Goal: Task Accomplishment & Management: Use online tool/utility

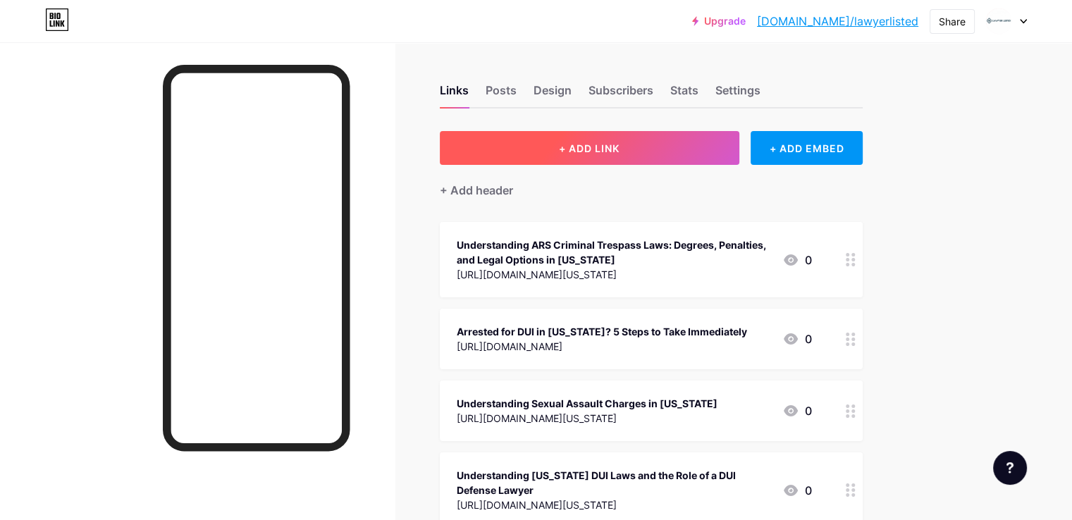
click at [688, 143] on button "+ ADD LINK" at bounding box center [590, 148] width 300 height 34
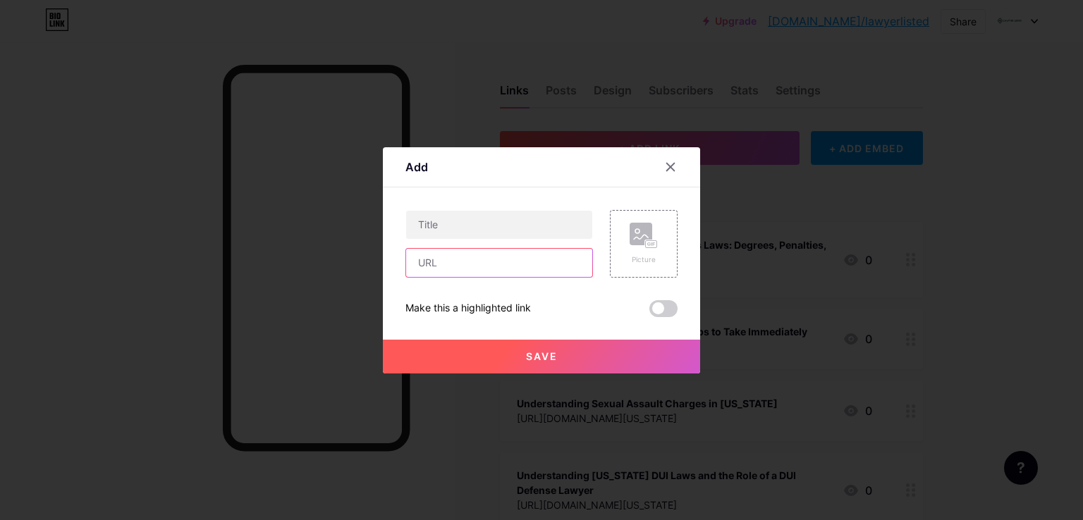
click at [493, 264] on input "text" at bounding box center [499, 263] width 186 height 28
paste input "[URL][DOMAIN_NAME][US_STATE]"
type input "[URL][DOMAIN_NAME][US_STATE]"
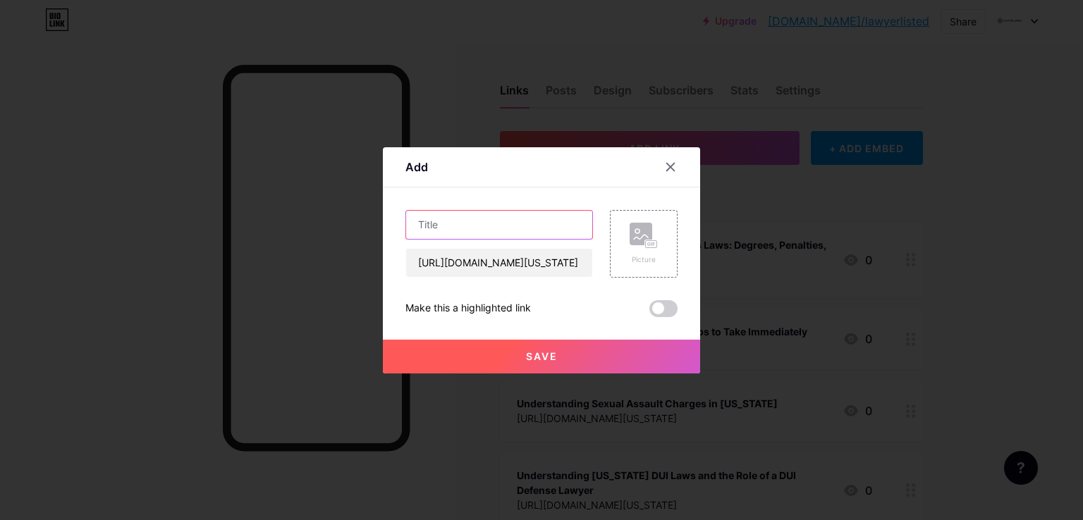
click at [512, 233] on input "text" at bounding box center [499, 225] width 186 height 28
paste input "Defending Against Trespass Charges in [US_STATE]: Tips & Legal Strategies"
type input "Defending Against Trespass Charges in [US_STATE]: Tips & Legal Strategies"
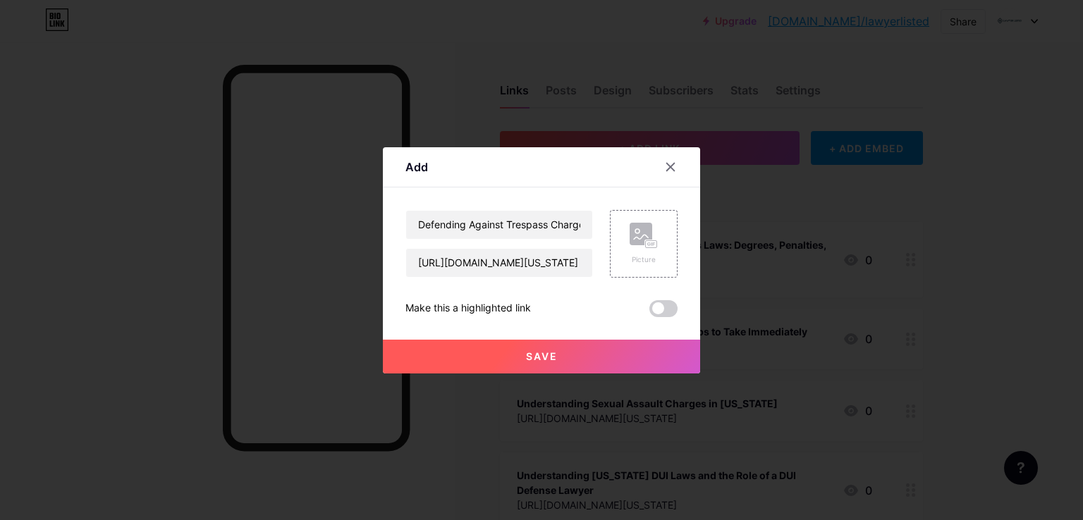
click at [545, 356] on span "Save" at bounding box center [542, 356] width 32 height 12
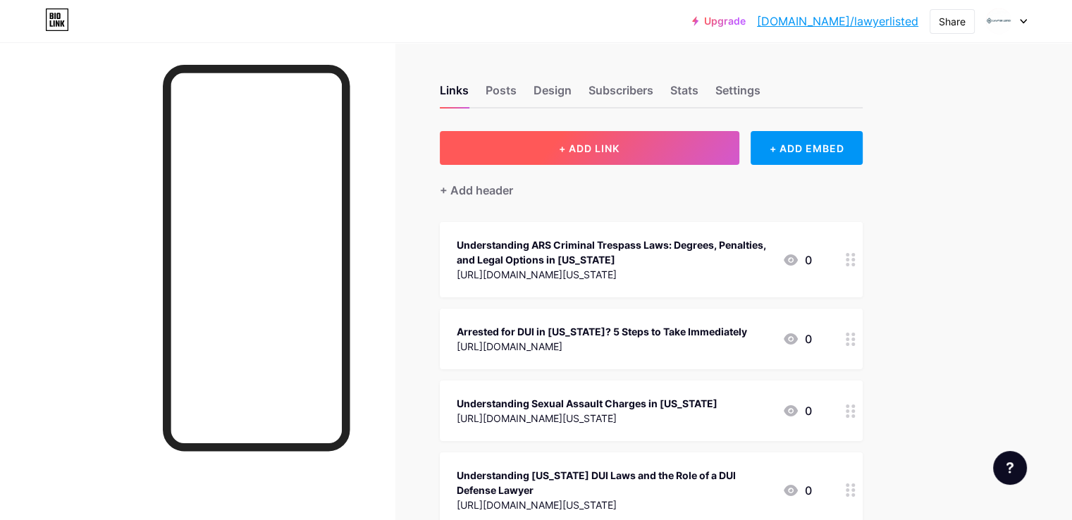
click at [701, 147] on button "+ ADD LINK" at bounding box center [590, 148] width 300 height 34
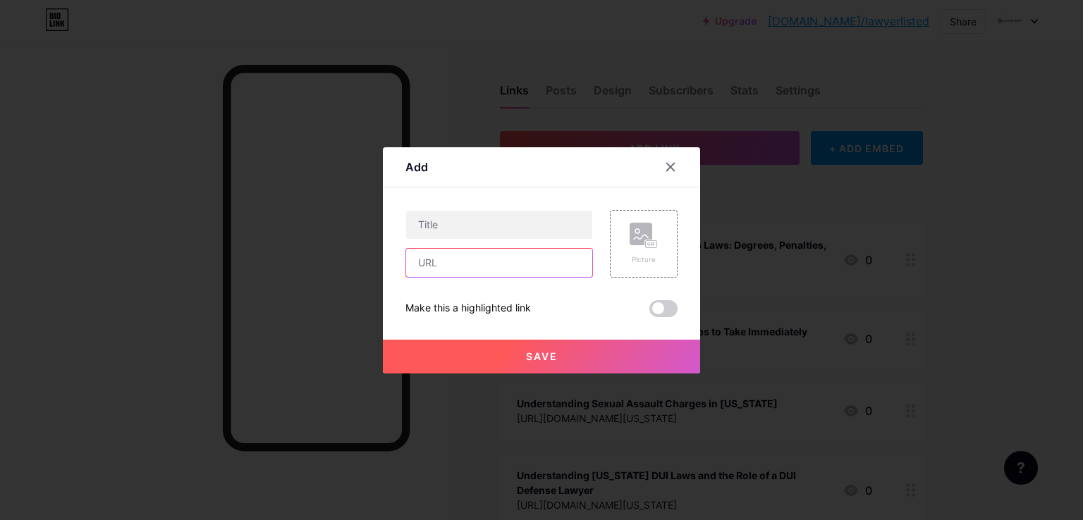
click at [499, 262] on input "text" at bounding box center [499, 263] width 186 height 28
paste input "[URL][DOMAIN_NAME][US_STATE]"
type input "[URL][DOMAIN_NAME][US_STATE]"
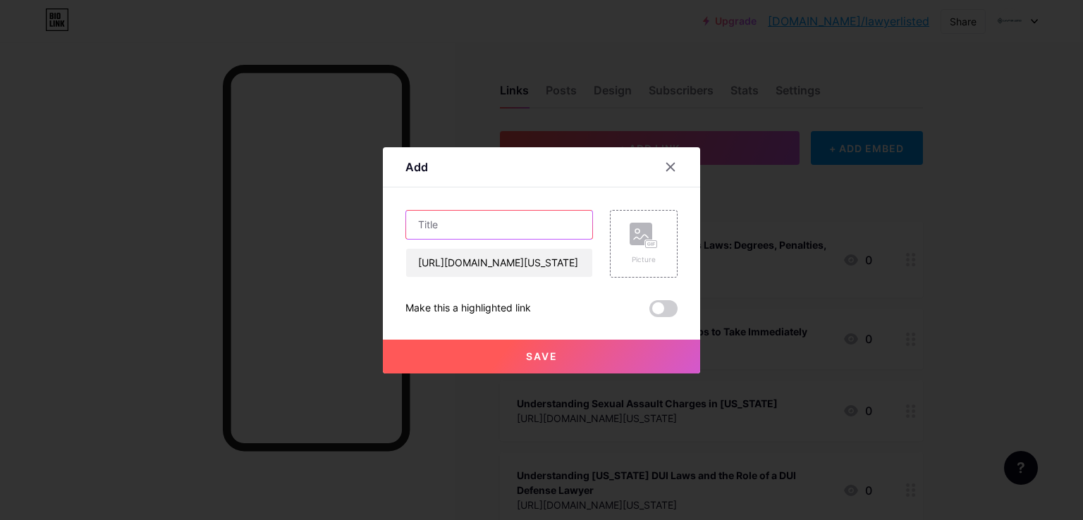
click at [486, 221] on input "text" at bounding box center [499, 225] width 186 height 28
paste input "Defending Against Trespass Charges in [US_STATE]: Tips & Legal Strategies"
type input "Defending Against Trespass Charges in [US_STATE]: Tips & Legal Strategies"
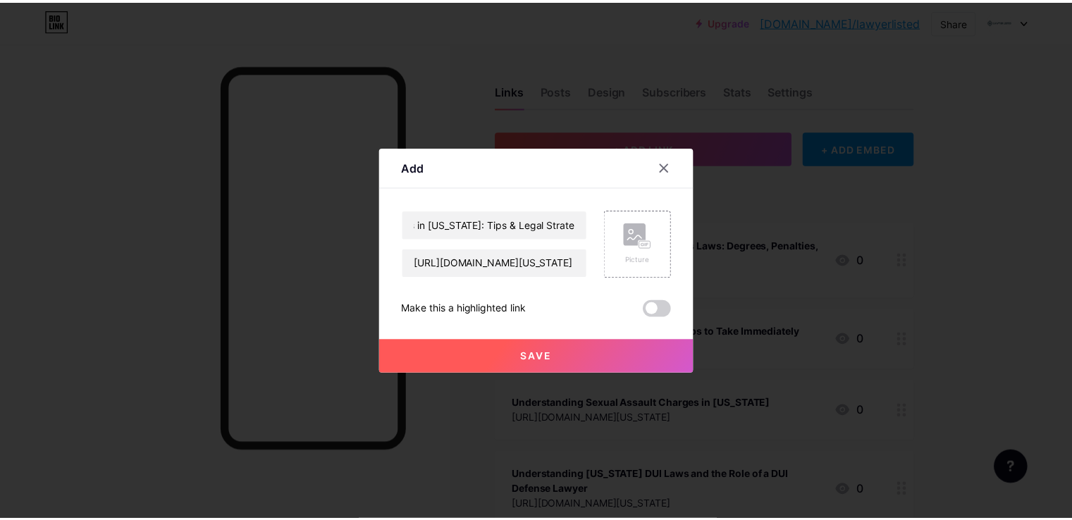
scroll to position [0, 0]
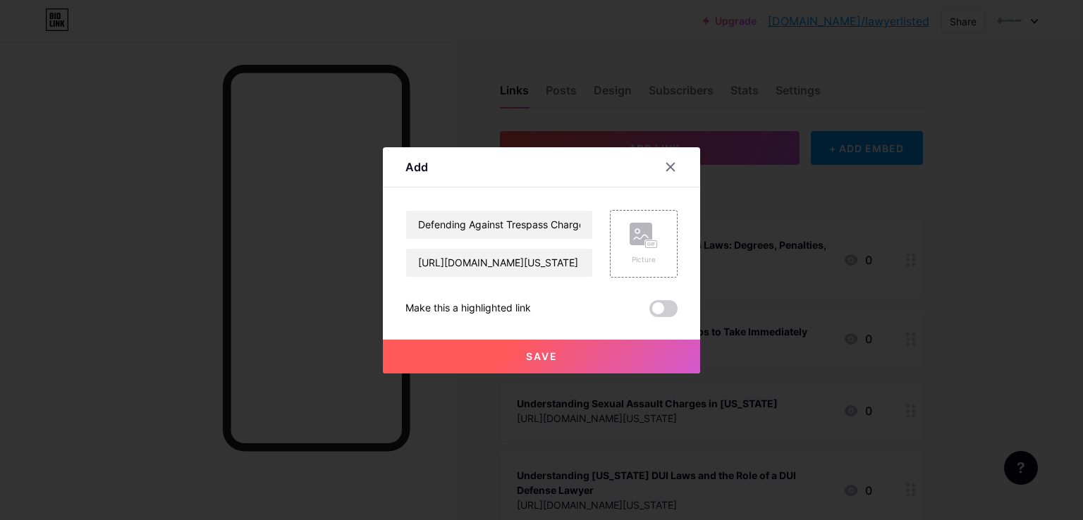
click at [554, 351] on span "Save" at bounding box center [542, 356] width 32 height 12
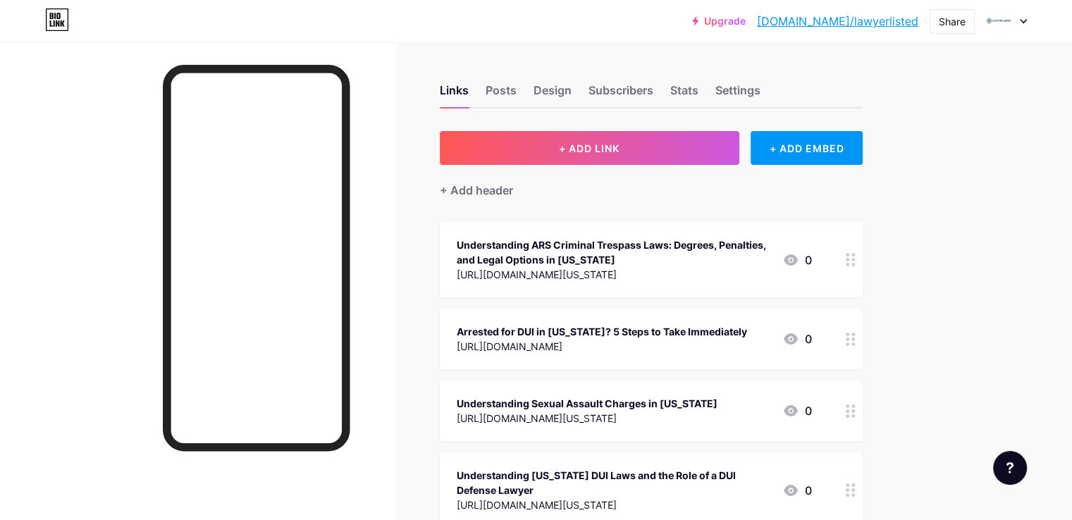
scroll to position [576, 0]
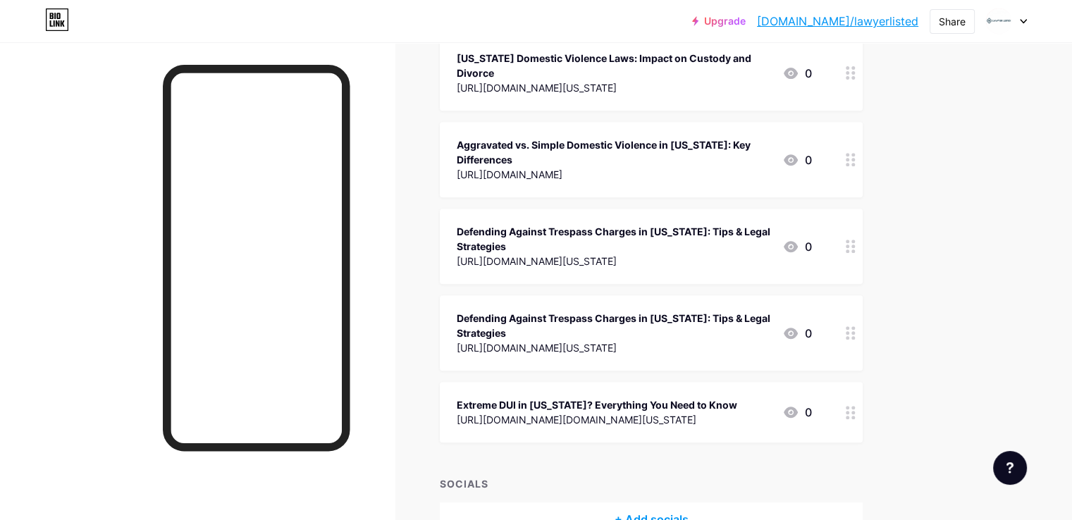
click at [856, 243] on icon at bounding box center [851, 246] width 10 height 13
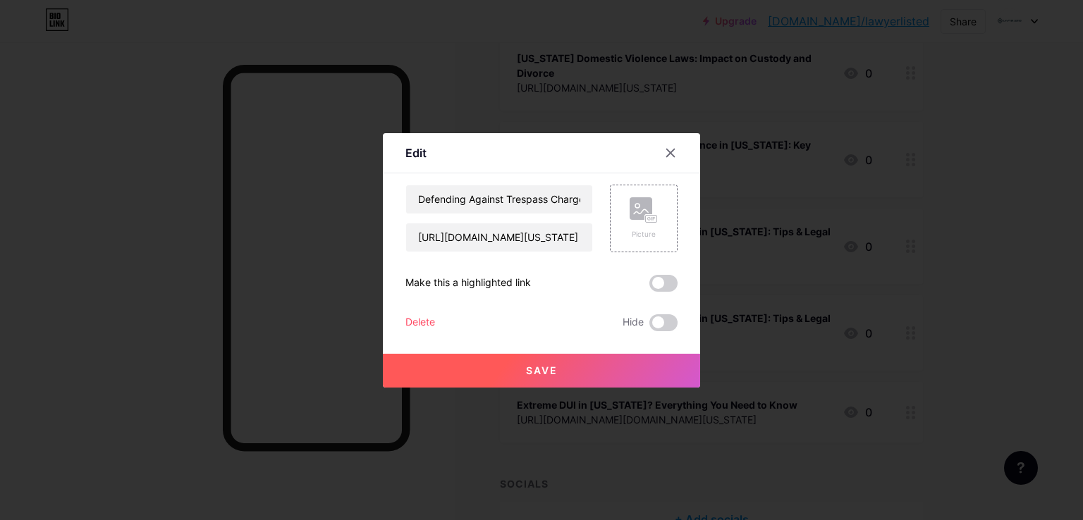
click at [429, 316] on div "Delete" at bounding box center [420, 322] width 30 height 17
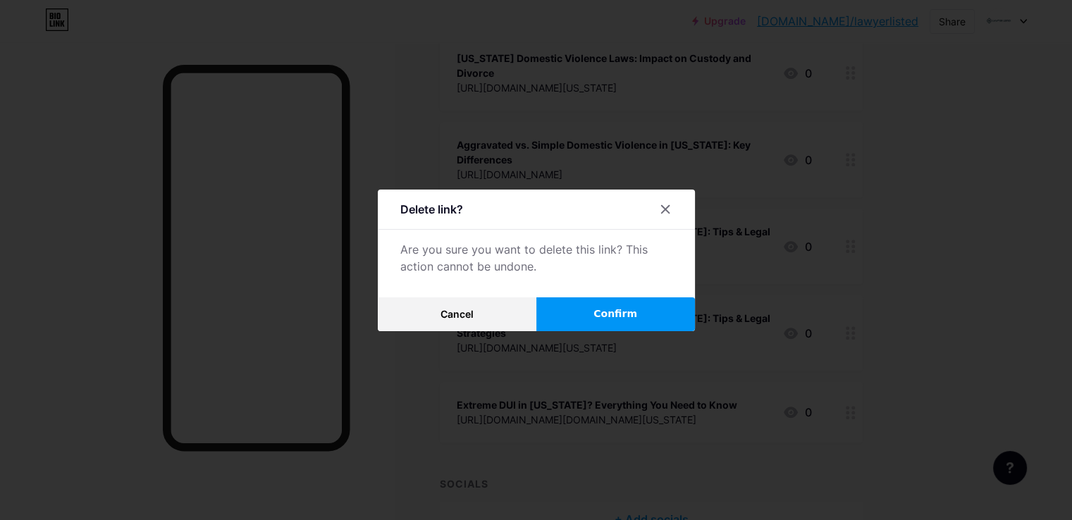
click at [626, 307] on span "Confirm" at bounding box center [615, 314] width 44 height 15
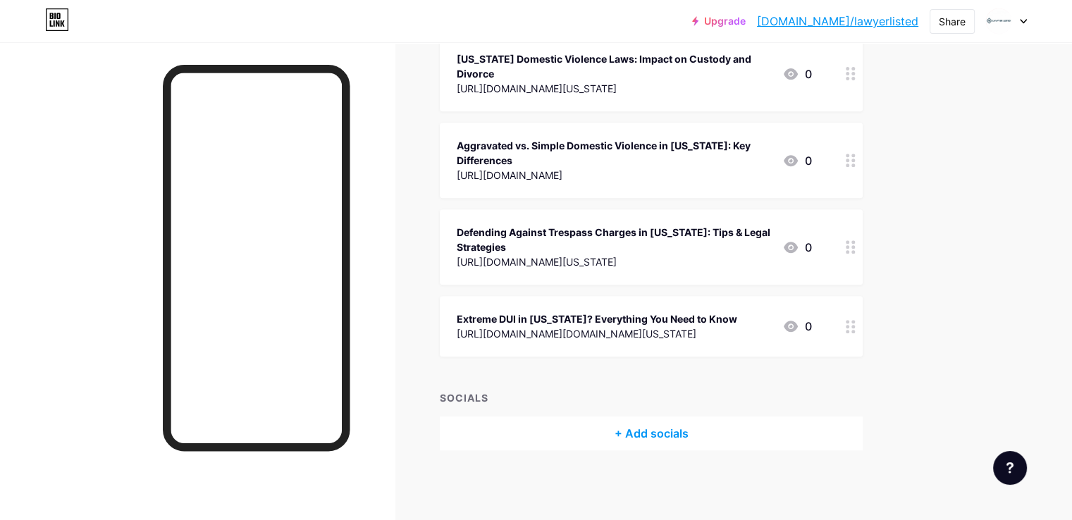
scroll to position [0, 0]
